Goal: Task Accomplishment & Management: Use online tool/utility

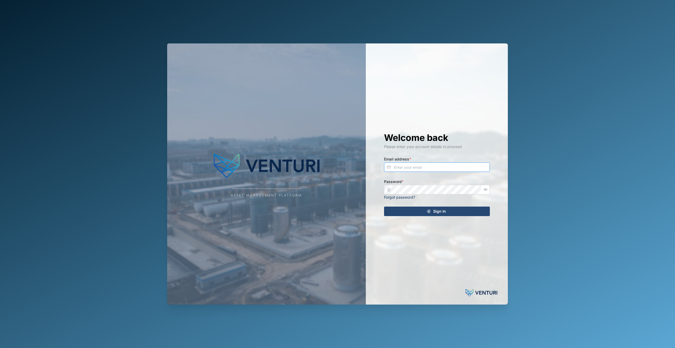
type input "[EMAIL_ADDRESS][DOMAIN_NAME]"
click at [450, 212] on div "Sign In" at bounding box center [436, 211] width 97 height 9
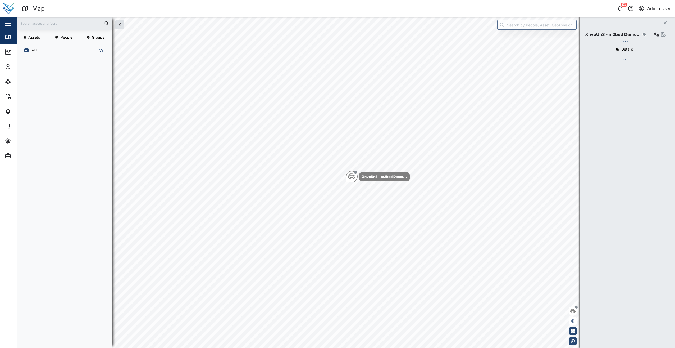
scroll to position [283, 83]
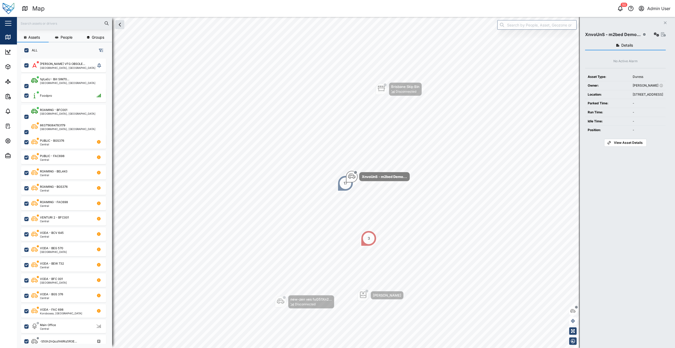
click at [57, 24] on input "text" at bounding box center [64, 23] width 89 height 8
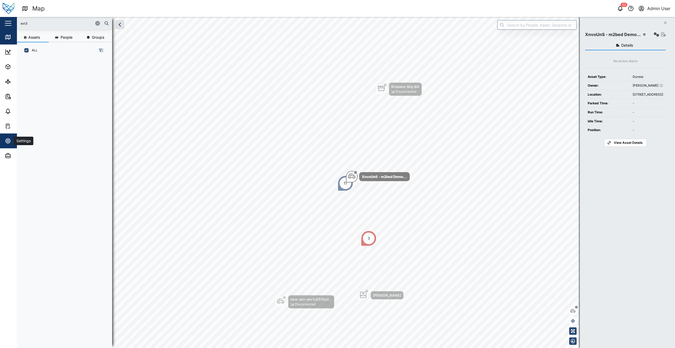
type input "ext3"
click at [15, 144] on span "Settings" at bounding box center [29, 140] width 48 height 15
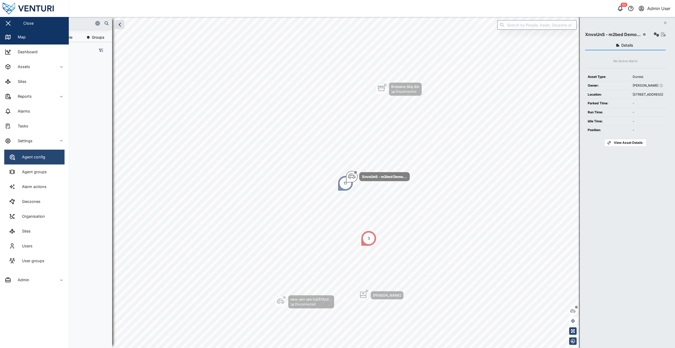
click at [40, 152] on link "Agent config" at bounding box center [34, 156] width 60 height 15
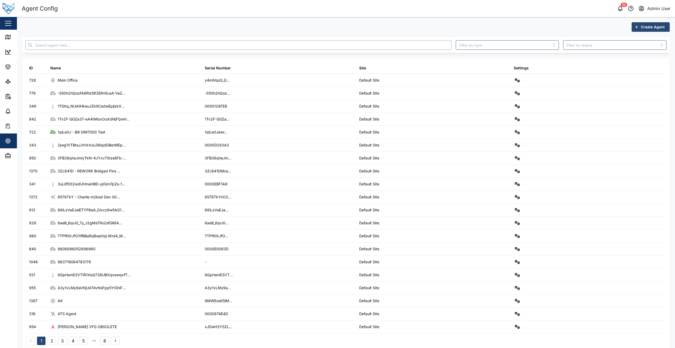
click at [85, 46] on input "text" at bounding box center [238, 45] width 426 height 10
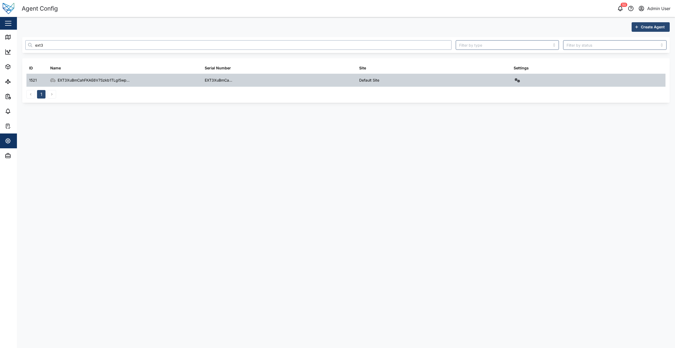
type input "ext3"
click at [522, 80] on div "Settings" at bounding box center [588, 80] width 155 height 13
click at [520, 83] on button "button" at bounding box center [517, 79] width 7 height 7
click at [502, 129] on link "Field gateway config" at bounding box center [495, 125] width 49 height 11
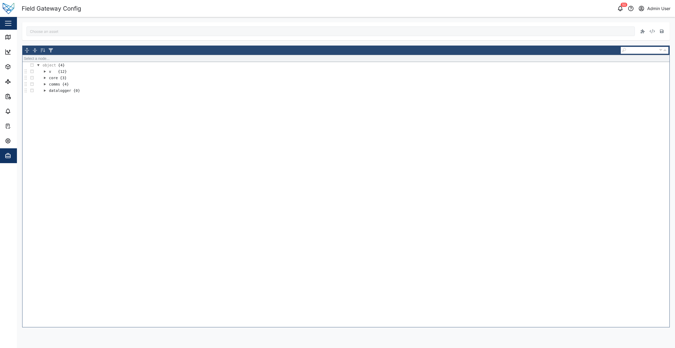
type input "EXT3XuBmCahFKAE6V7Szkb1TLgI5wpusZW-0DlL3IDo"
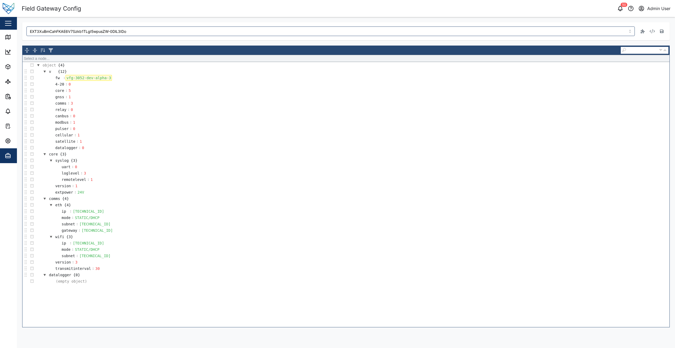
click at [107, 78] on div "vfg-3052-dev-alpha-3" at bounding box center [89, 78] width 46 height 6
click at [660, 33] on button "button" at bounding box center [661, 31] width 7 height 7
click at [11, 137] on span "Settings" at bounding box center [29, 140] width 48 height 15
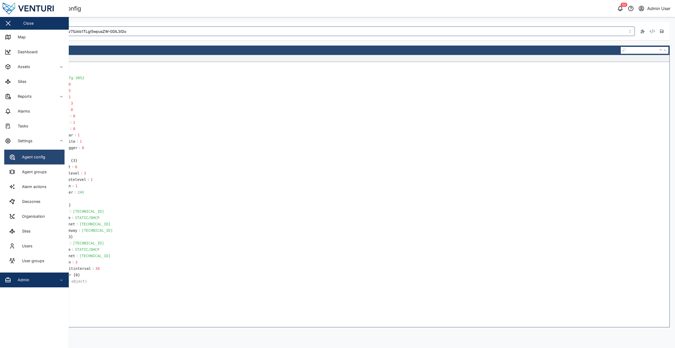
click at [33, 156] on div "Agent config" at bounding box center [31, 157] width 27 height 6
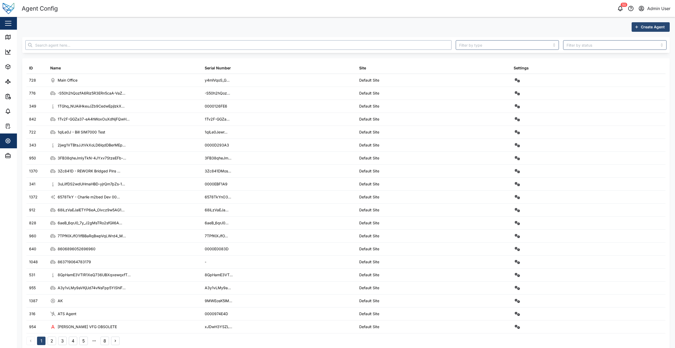
click at [79, 48] on input "text" at bounding box center [238, 45] width 426 height 10
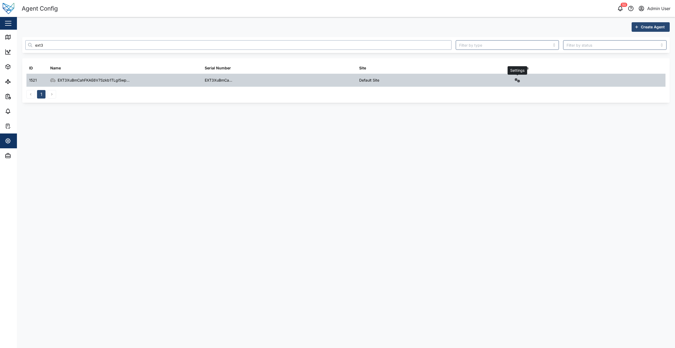
type input "ext3"
click at [520, 82] on icon "button" at bounding box center [517, 80] width 5 height 4
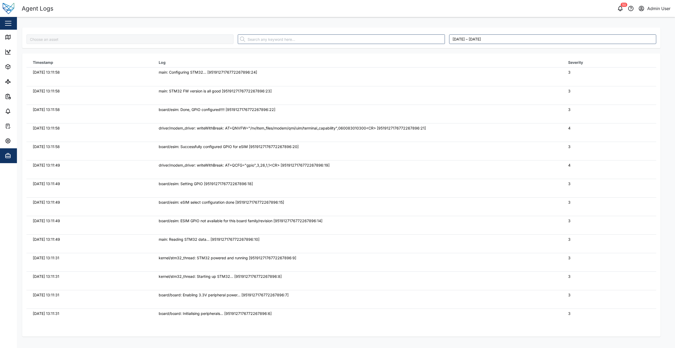
type input "EXT3XuBmCahFKAE6V7Szkb1TLgI5wpusZW-0DlL3IDo"
